Goal: Check status: Check status

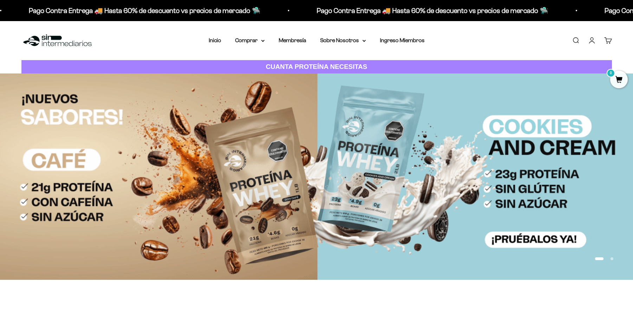
click at [593, 41] on link "Iniciar sesión" at bounding box center [592, 41] width 8 height 8
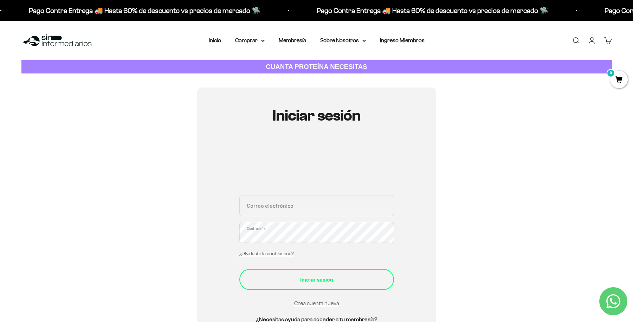
type input "[EMAIL_ADDRESS][DOMAIN_NAME]"
click at [300, 277] on div "Iniciar sesión" at bounding box center [316, 279] width 126 height 9
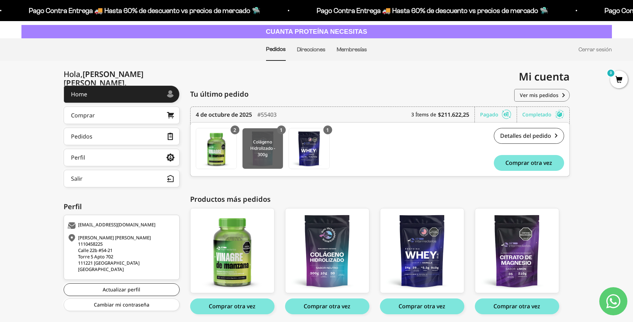
scroll to position [61, 0]
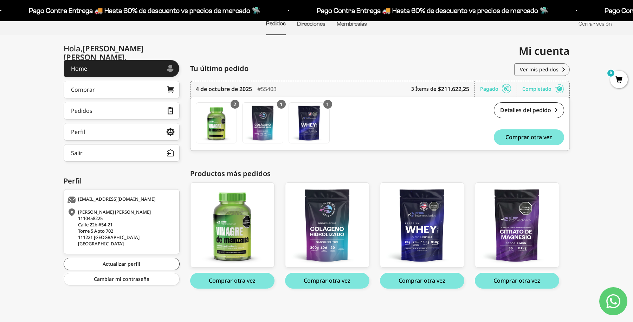
drag, startPoint x: 546, startPoint y: 66, endPoint x: 575, endPoint y: 70, distance: 29.7
click at [546, 66] on link "Ver mis pedidos" at bounding box center [541, 69] width 55 height 13
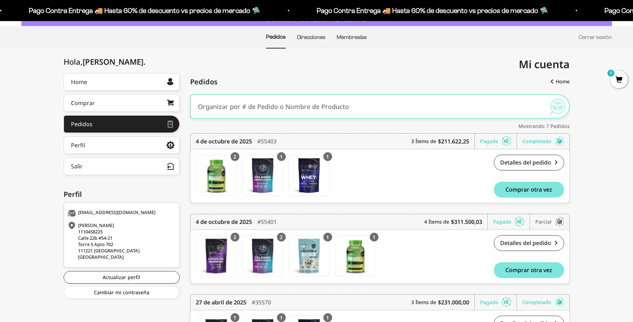
scroll to position [67, 0]
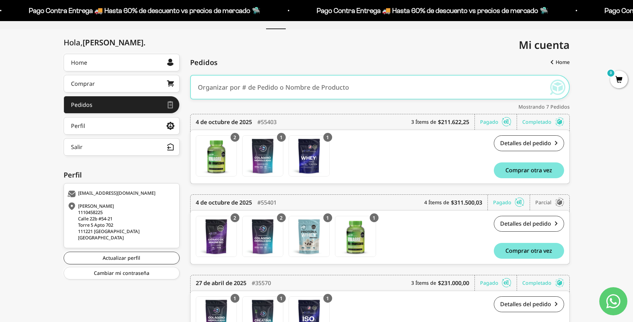
click at [274, 120] on div "#55403" at bounding box center [266, 121] width 19 height 15
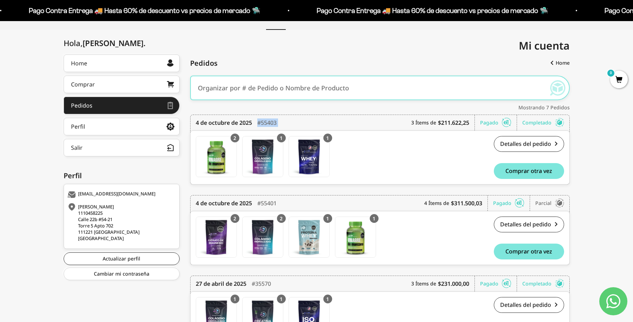
click at [274, 120] on div "#55403" at bounding box center [266, 122] width 19 height 15
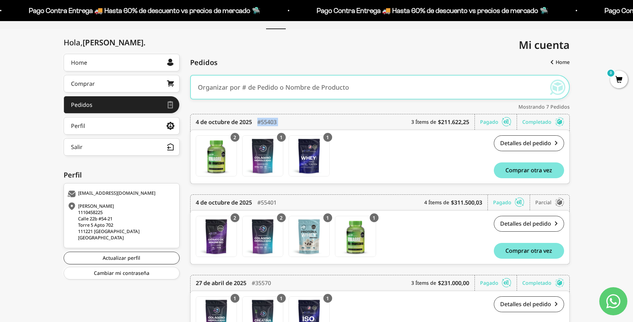
copy div "#55403"
